Goal: Task Accomplishment & Management: Manage account settings

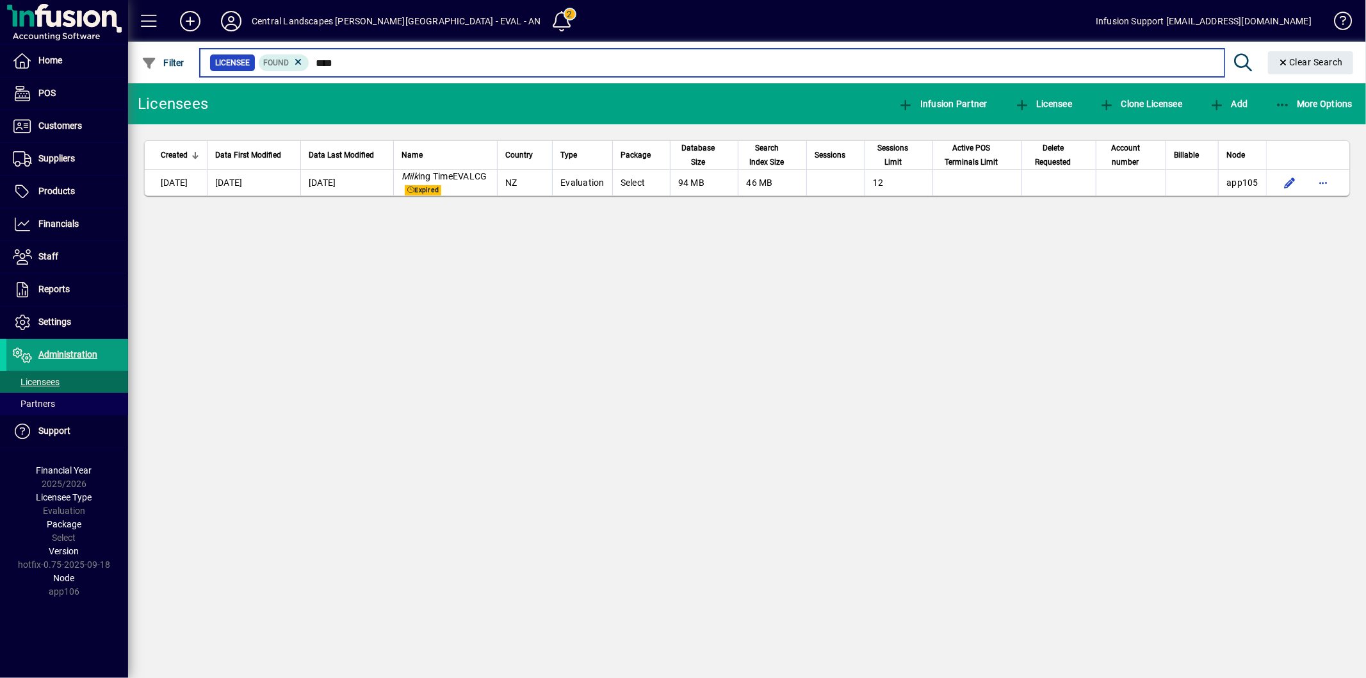
click at [344, 70] on input "****" at bounding box center [761, 63] width 904 height 18
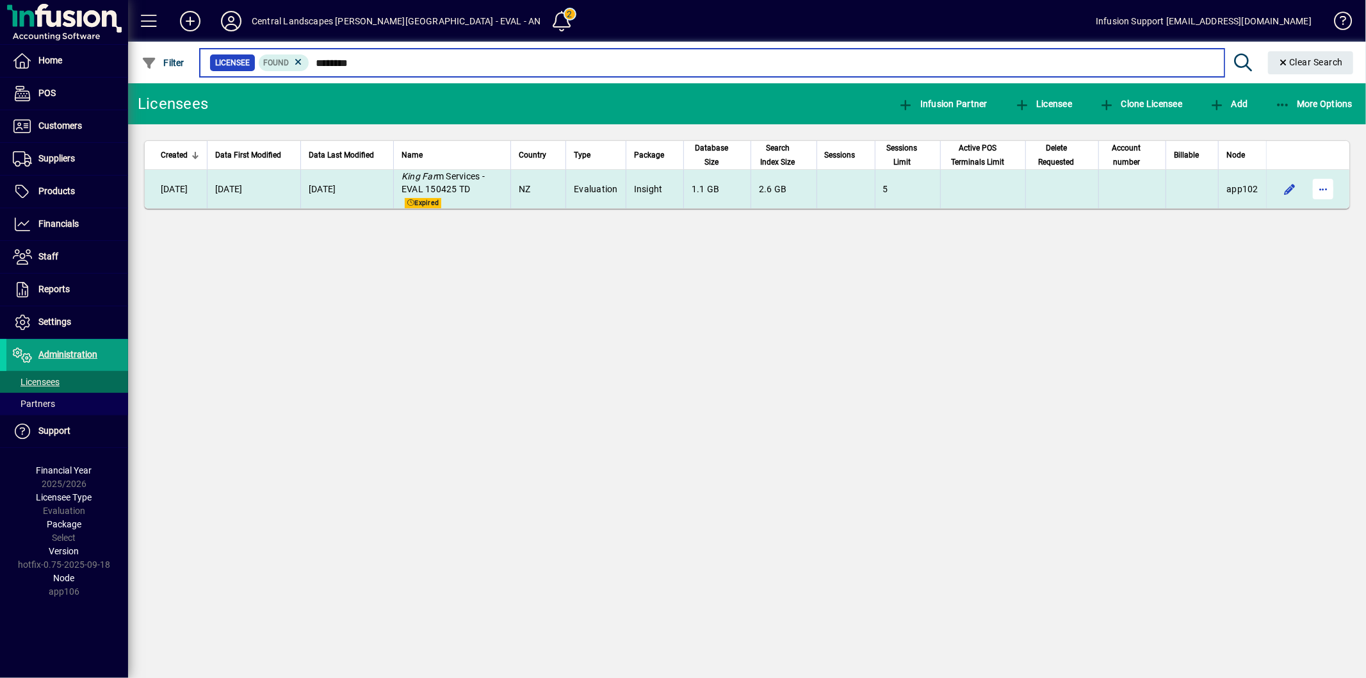
type input "********"
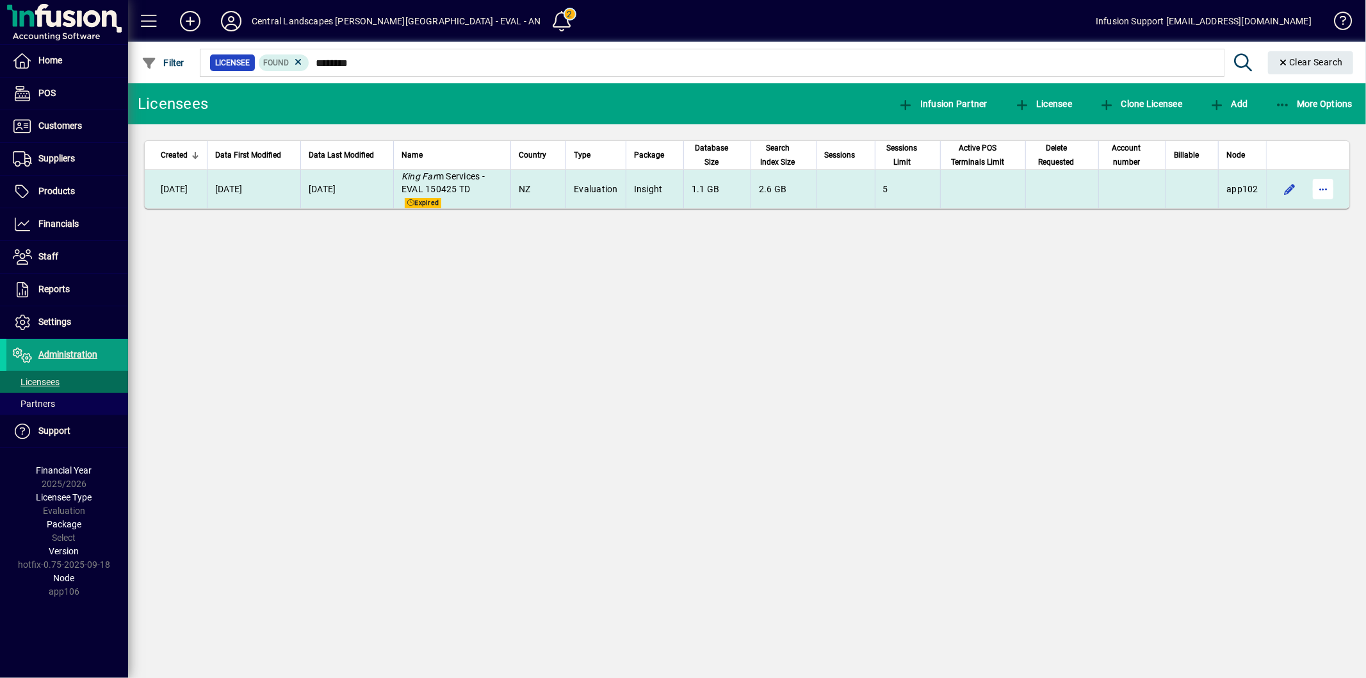
click at [1323, 187] on span "button" at bounding box center [1323, 189] width 31 height 31
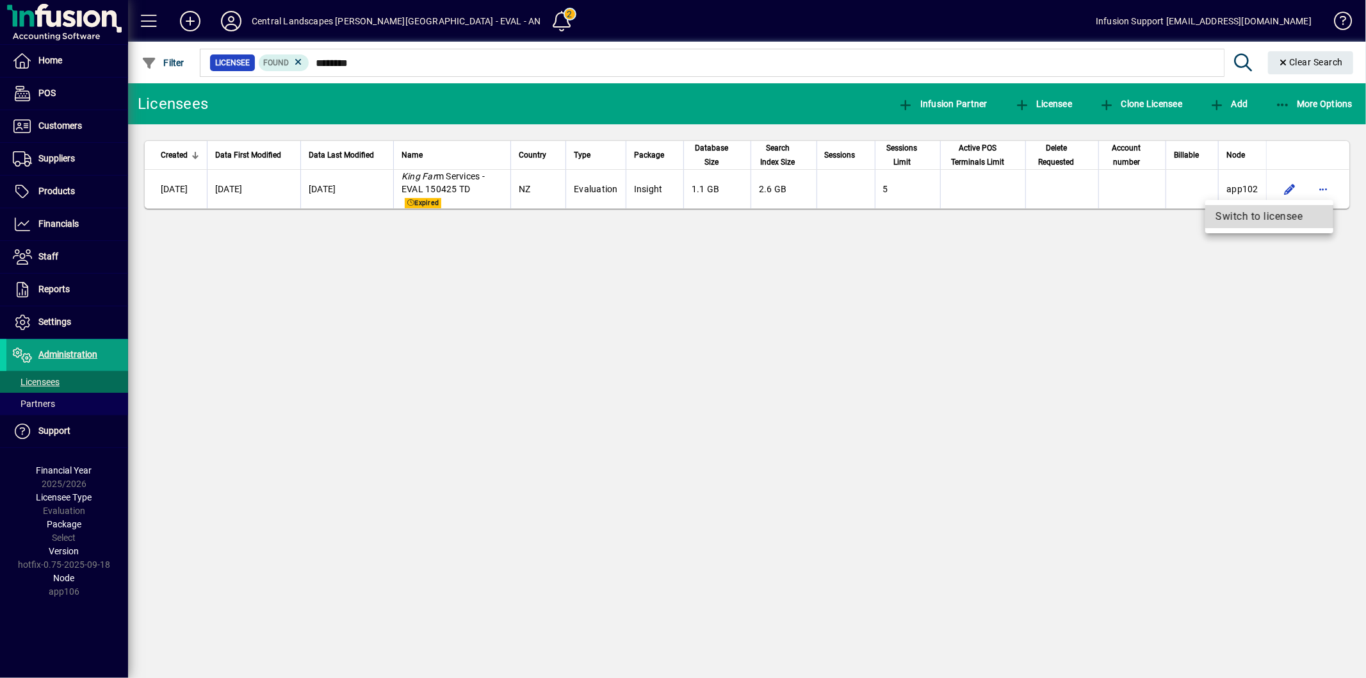
click at [1271, 214] on span "Switch to licensee" at bounding box center [1270, 216] width 108 height 15
